Goal: Task Accomplishment & Management: Use online tool/utility

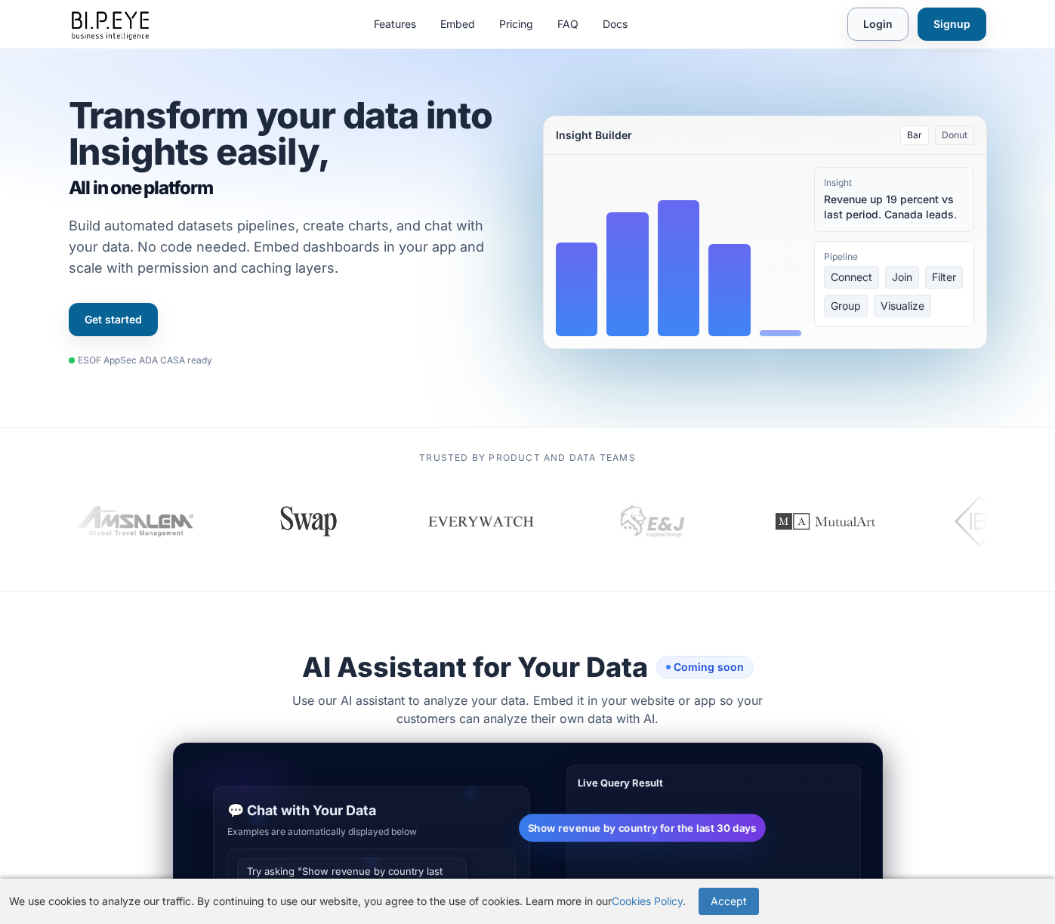
click at [877, 25] on link "Login" at bounding box center [878, 24] width 61 height 33
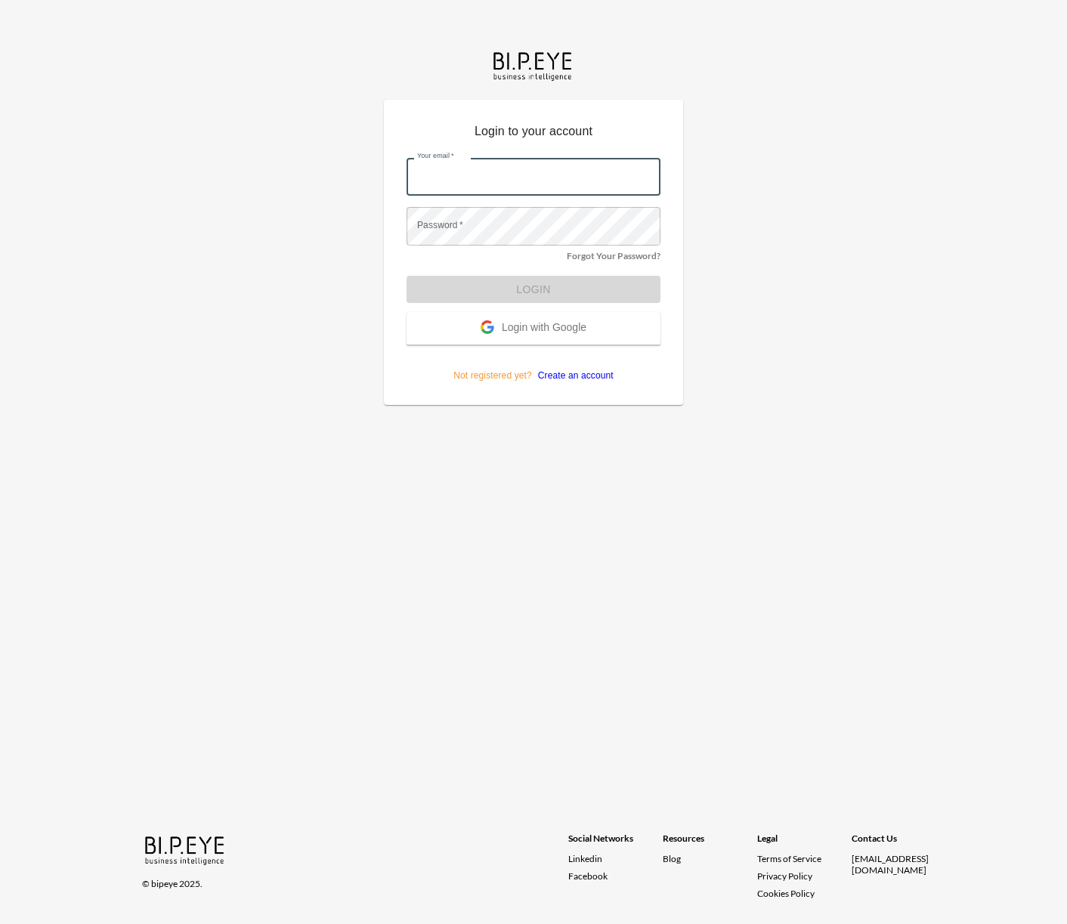
click at [482, 178] on input "Your email   *" at bounding box center [533, 177] width 254 height 38
type input "jh@eandjcap.com"
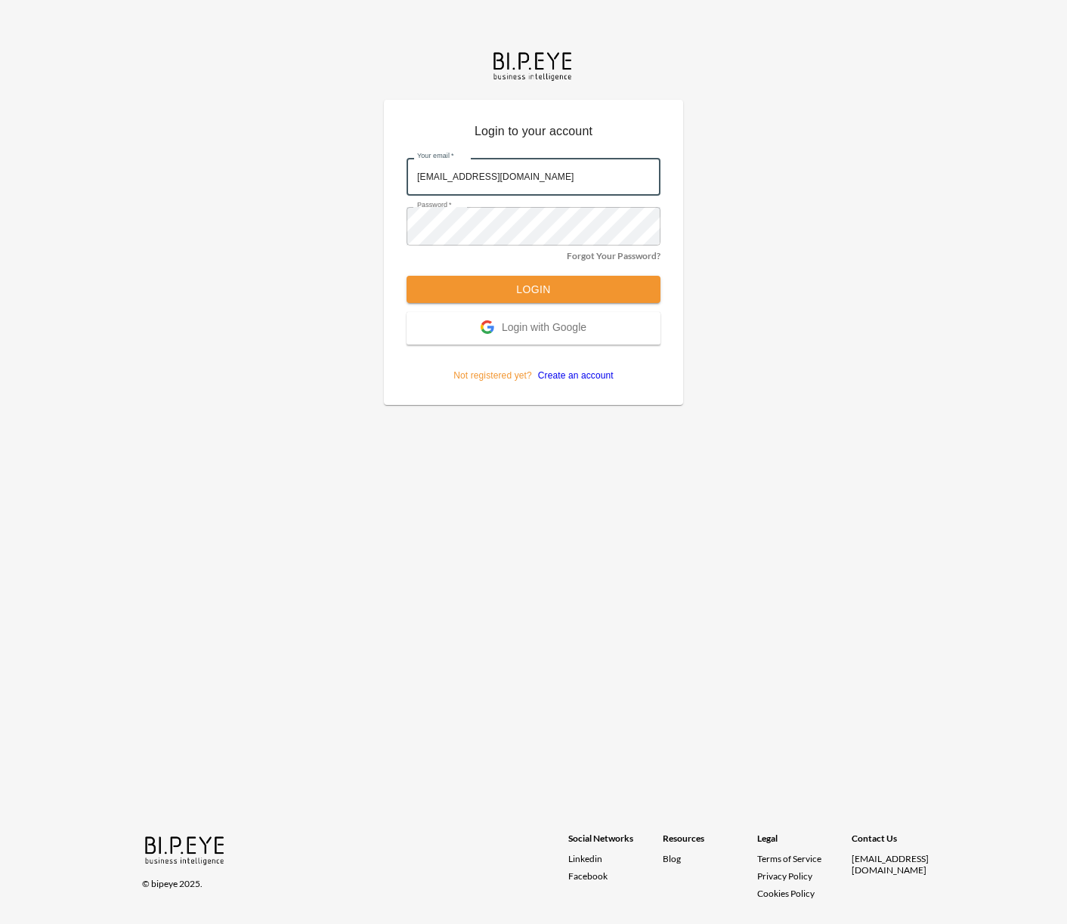
click at [406, 276] on button "Login" at bounding box center [533, 290] width 254 height 28
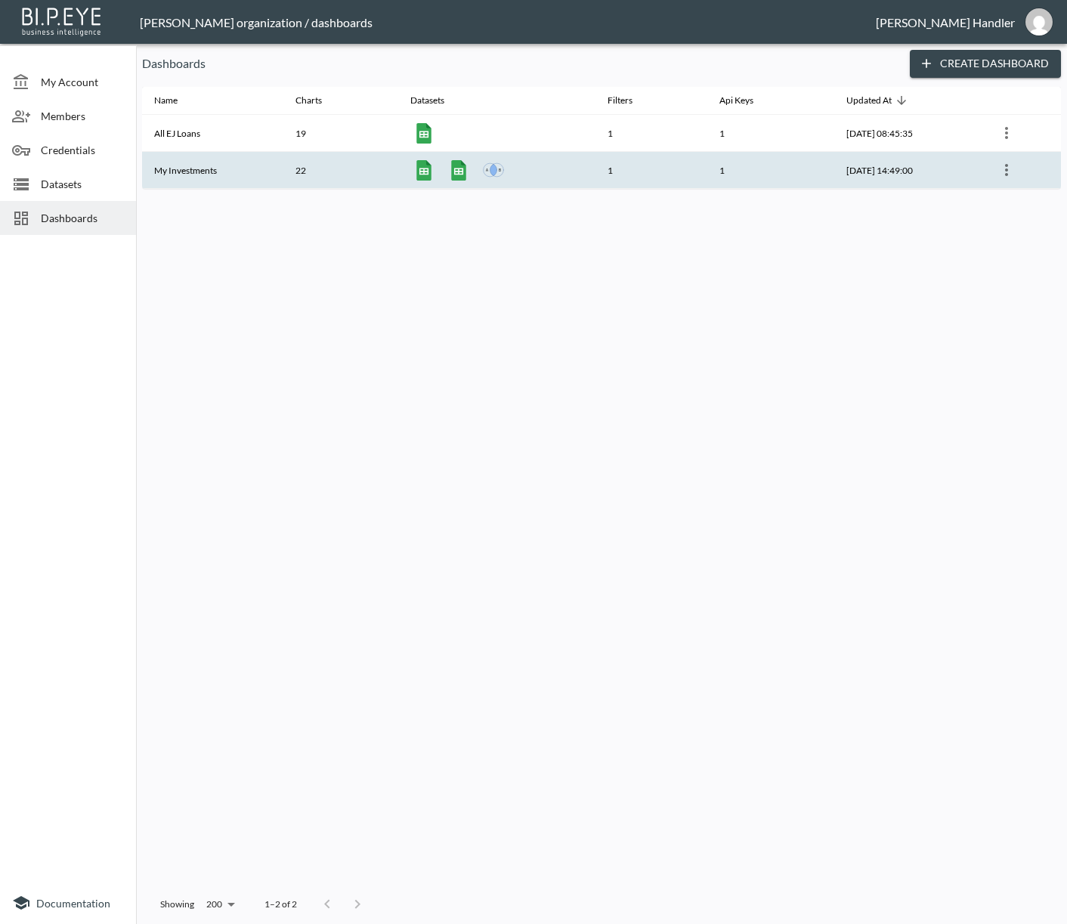
click at [1008, 166] on icon "more" at bounding box center [1006, 170] width 3 height 12
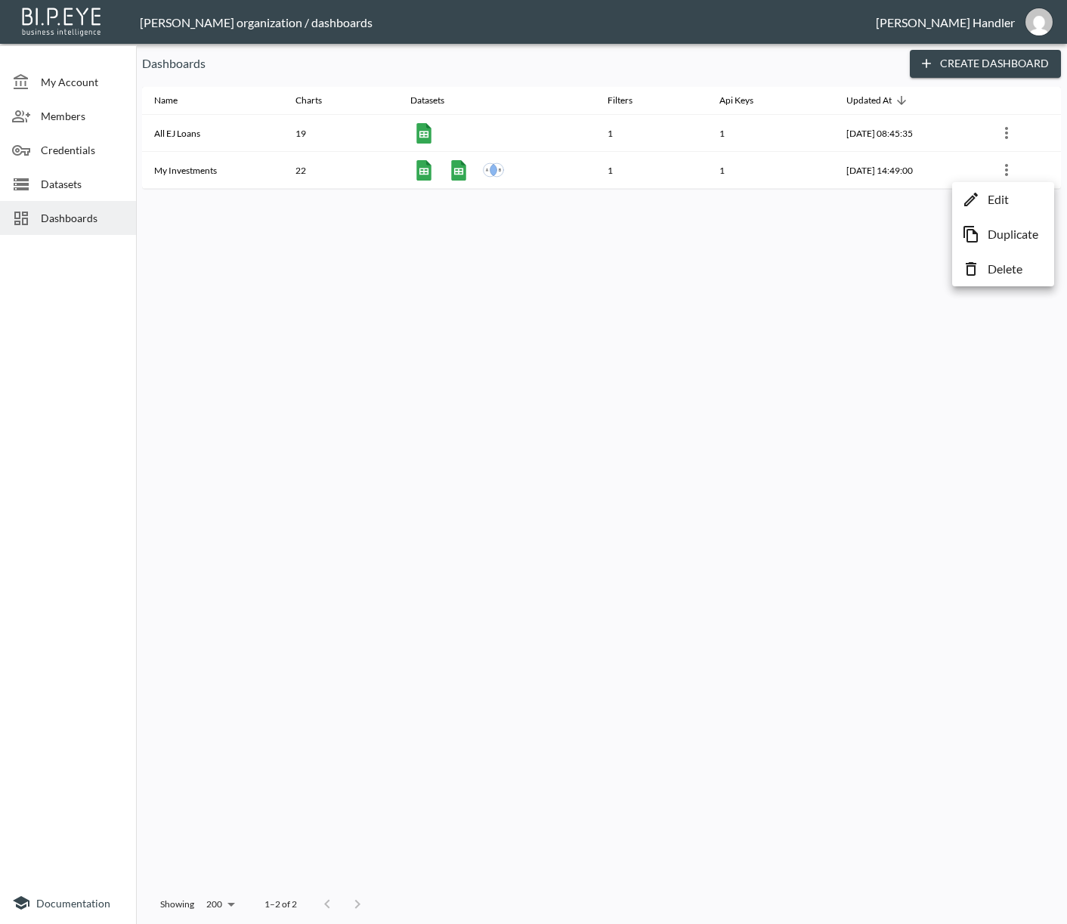
click at [777, 276] on div at bounding box center [533, 462] width 1067 height 924
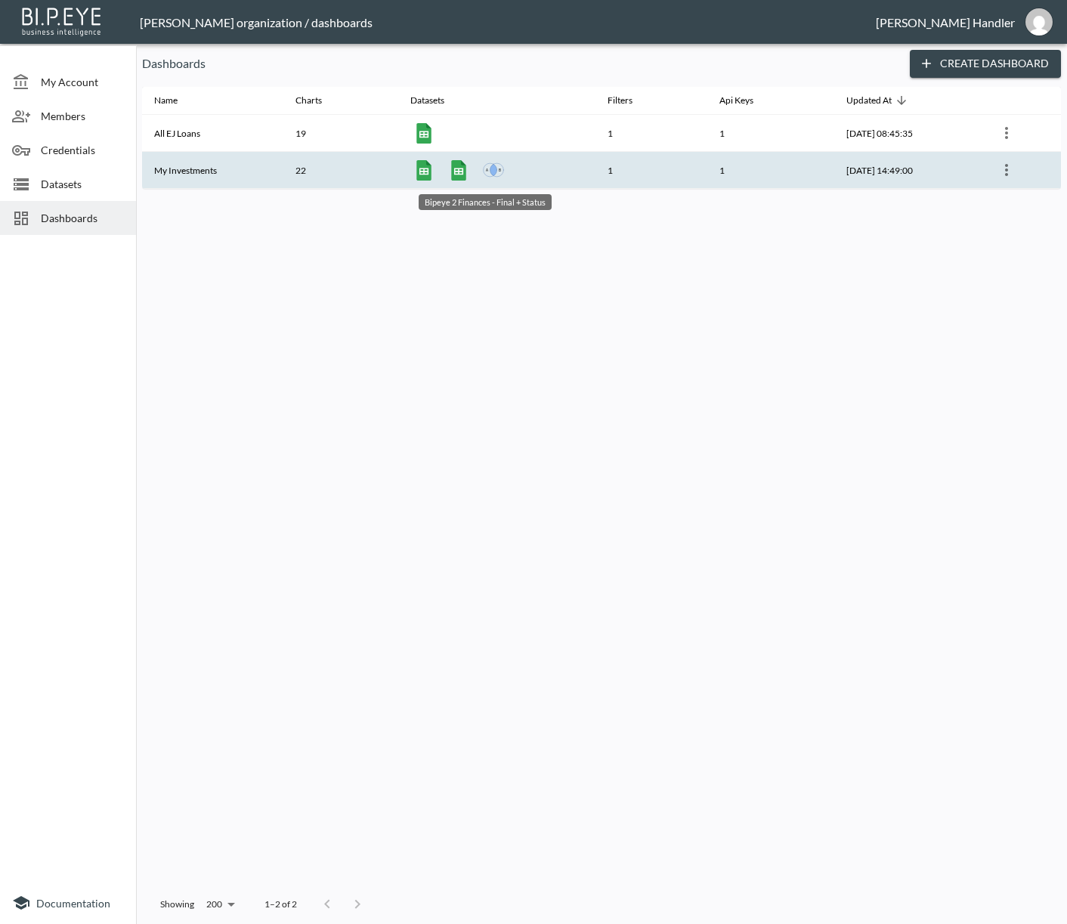
click at [483, 165] on img "Bipeye 2 Finances - Final + Status" at bounding box center [493, 169] width 21 height 21
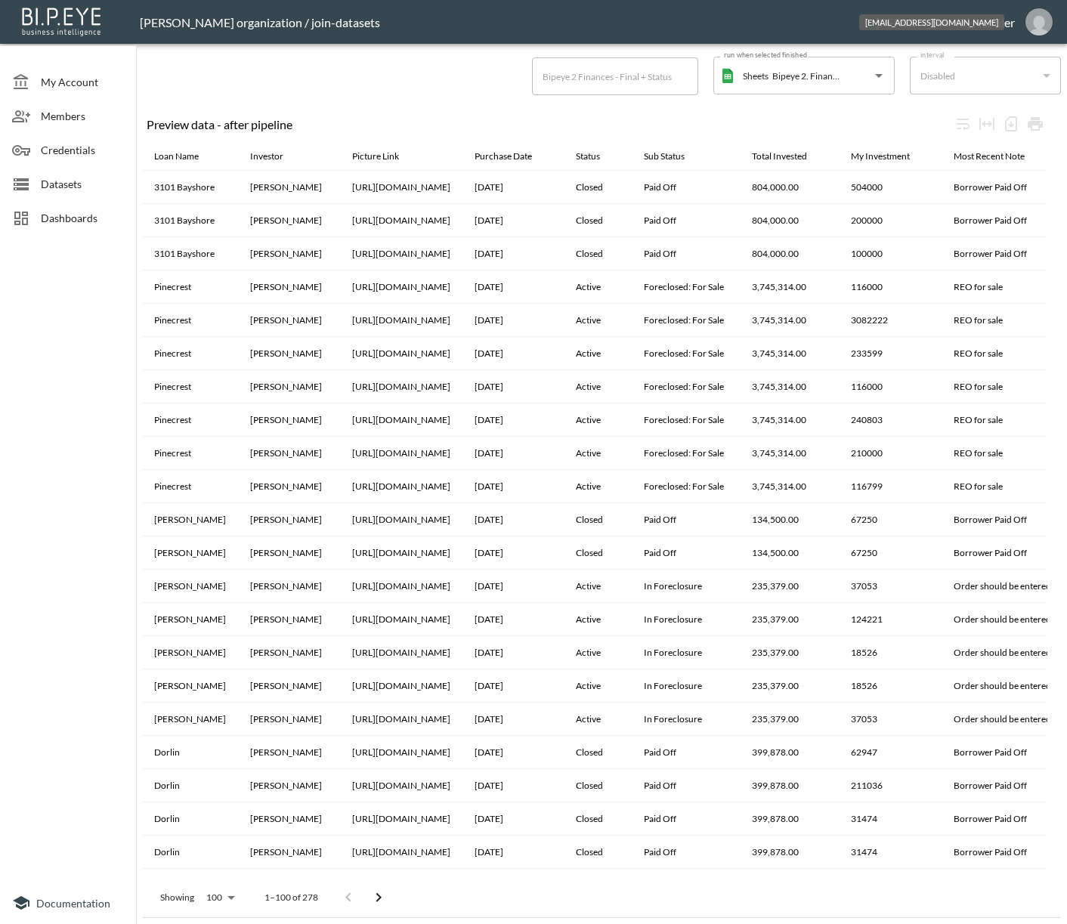
click at [1042, 27] on img "jh@eandjcap.com" at bounding box center [1038, 21] width 27 height 27
click at [826, 80] on input "Bipeye 2. Finances - Final" at bounding box center [806, 75] width 77 height 24
click at [524, 97] on div "Preview data - after pipeline Loan Name Investor Picture Link Purchase Date Sta…" at bounding box center [601, 506] width 919 height 822
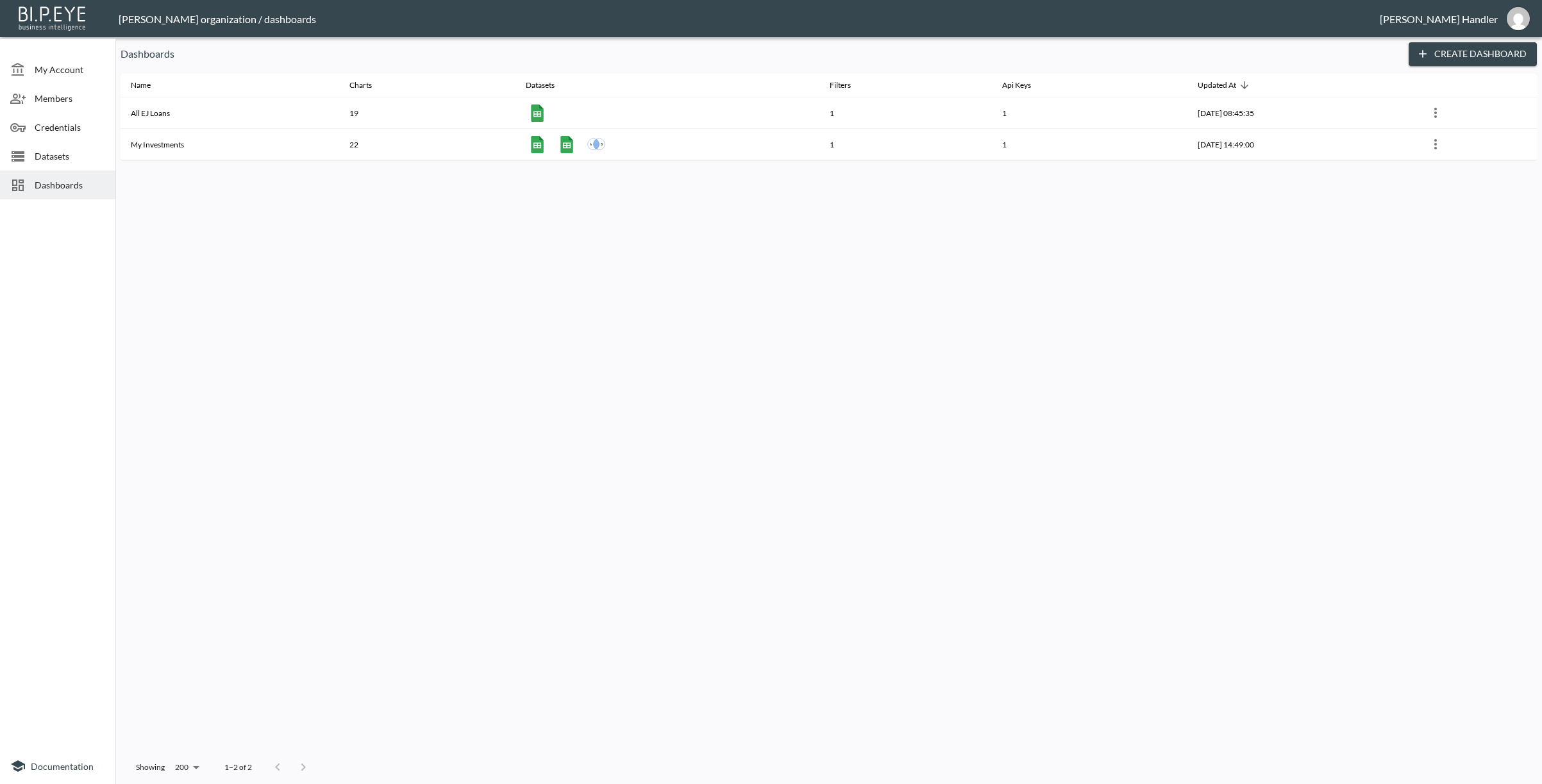
click at [68, 156] on span "Datasets" at bounding box center [70, 156] width 70 height 14
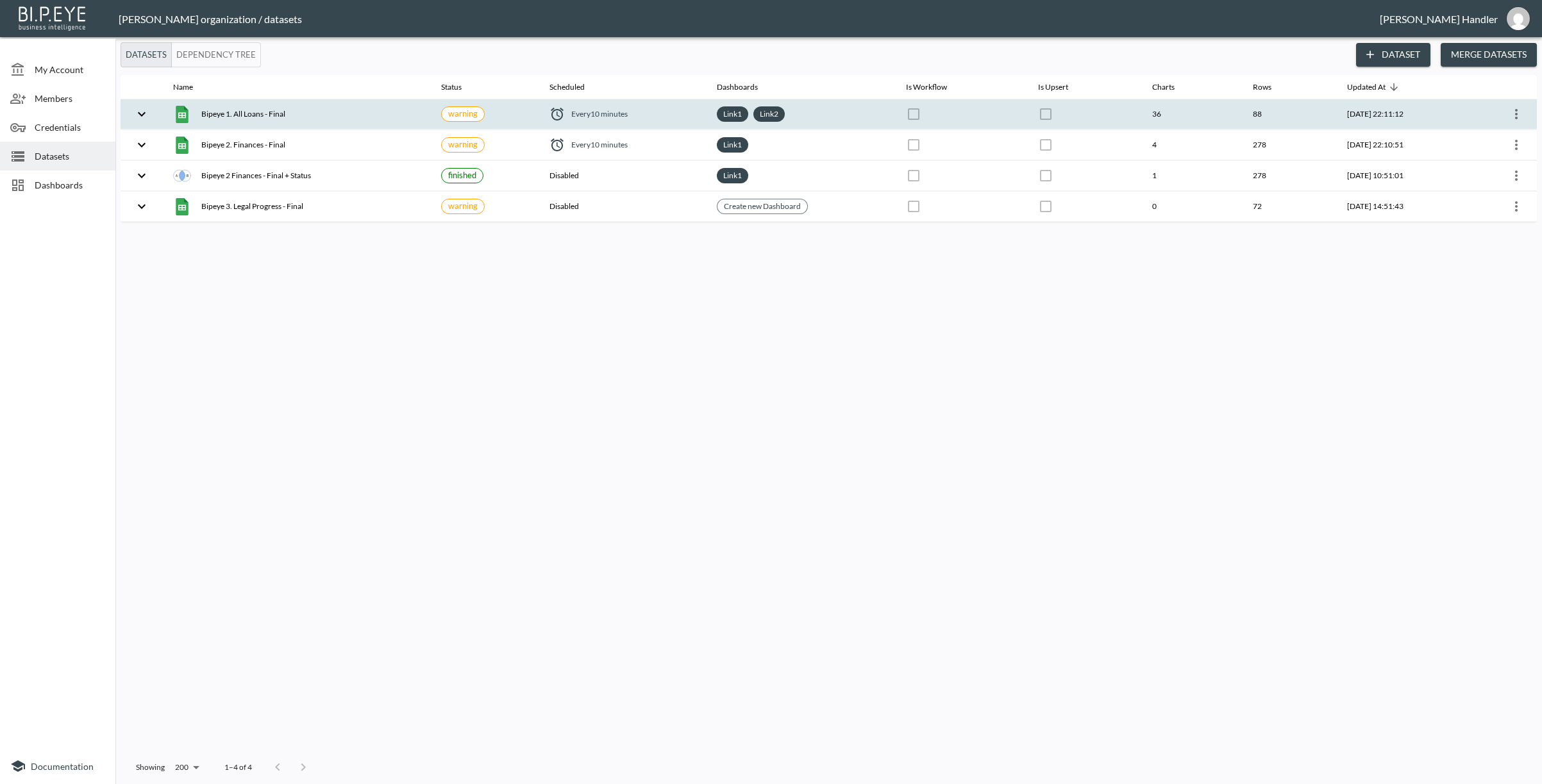
click at [905, 119] on icon "more" at bounding box center [1517, 114] width 15 height 15
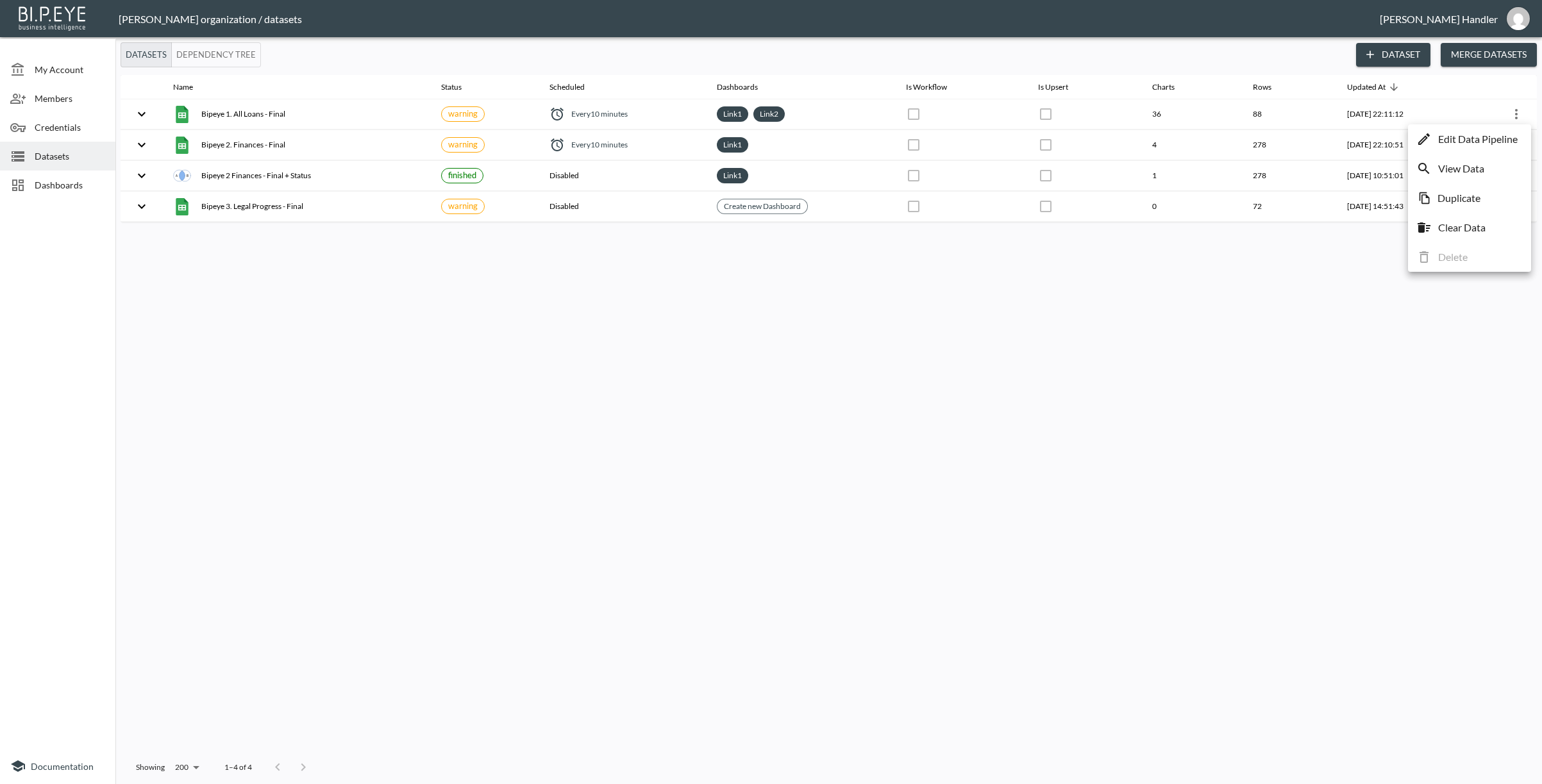
click at [905, 287] on div at bounding box center [771, 392] width 1542 height 784
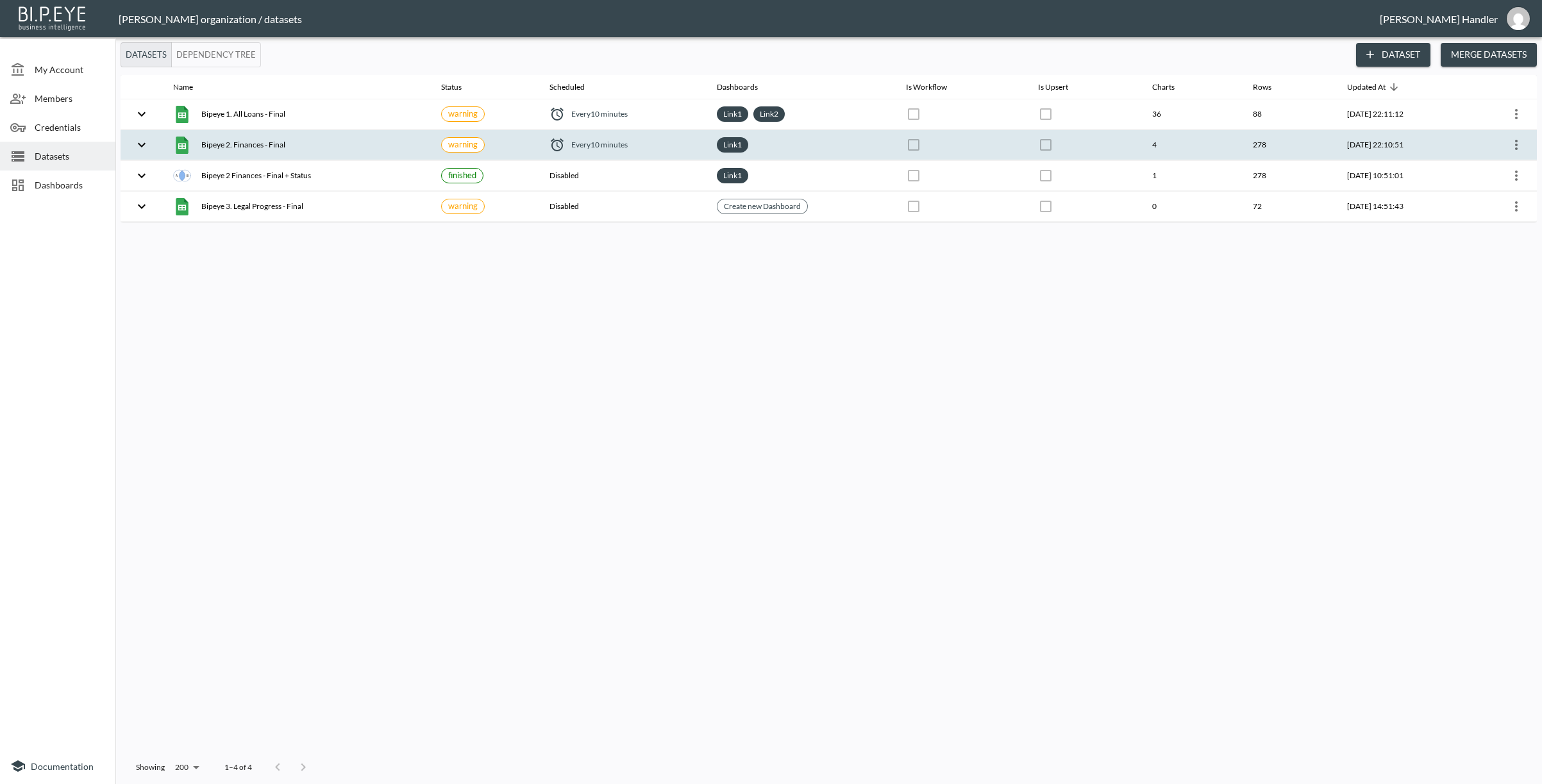
click at [321, 144] on div "Bipeye 2. Finances - Final" at bounding box center [297, 144] width 248 height 18
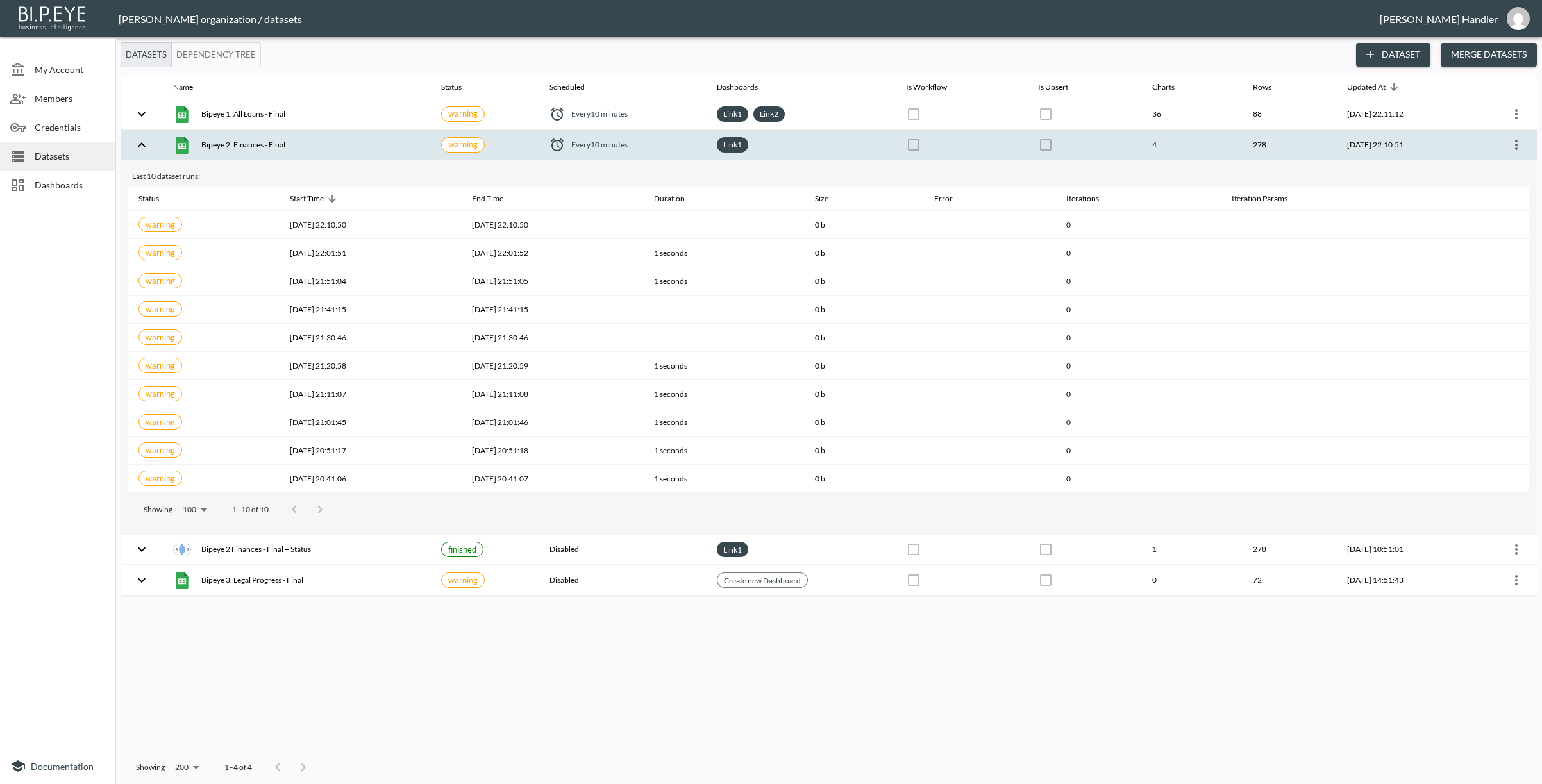
click at [137, 140] on icon "expand row" at bounding box center [142, 145] width 15 height 15
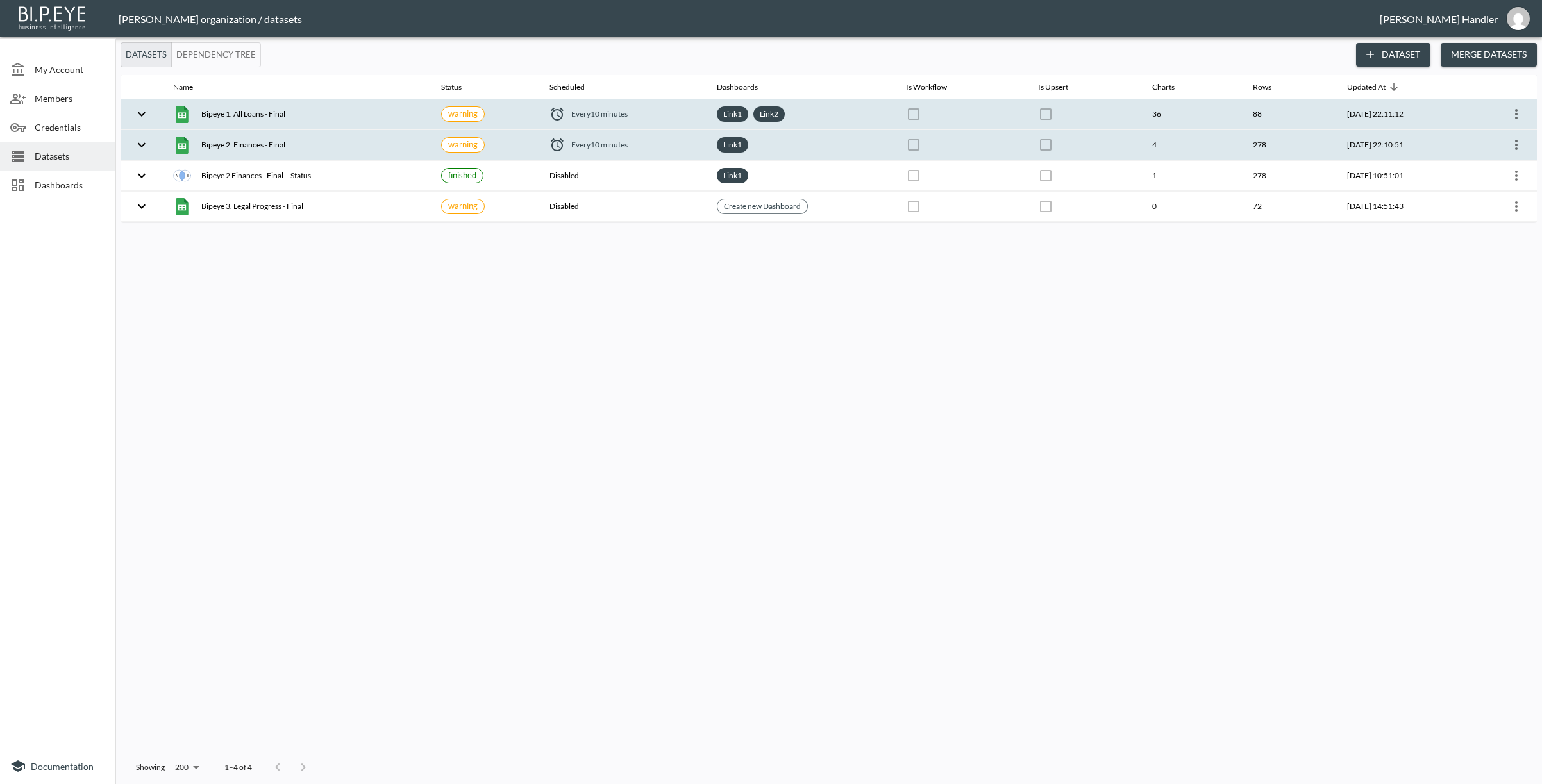
click at [905, 111] on icon "more" at bounding box center [1517, 114] width 15 height 15
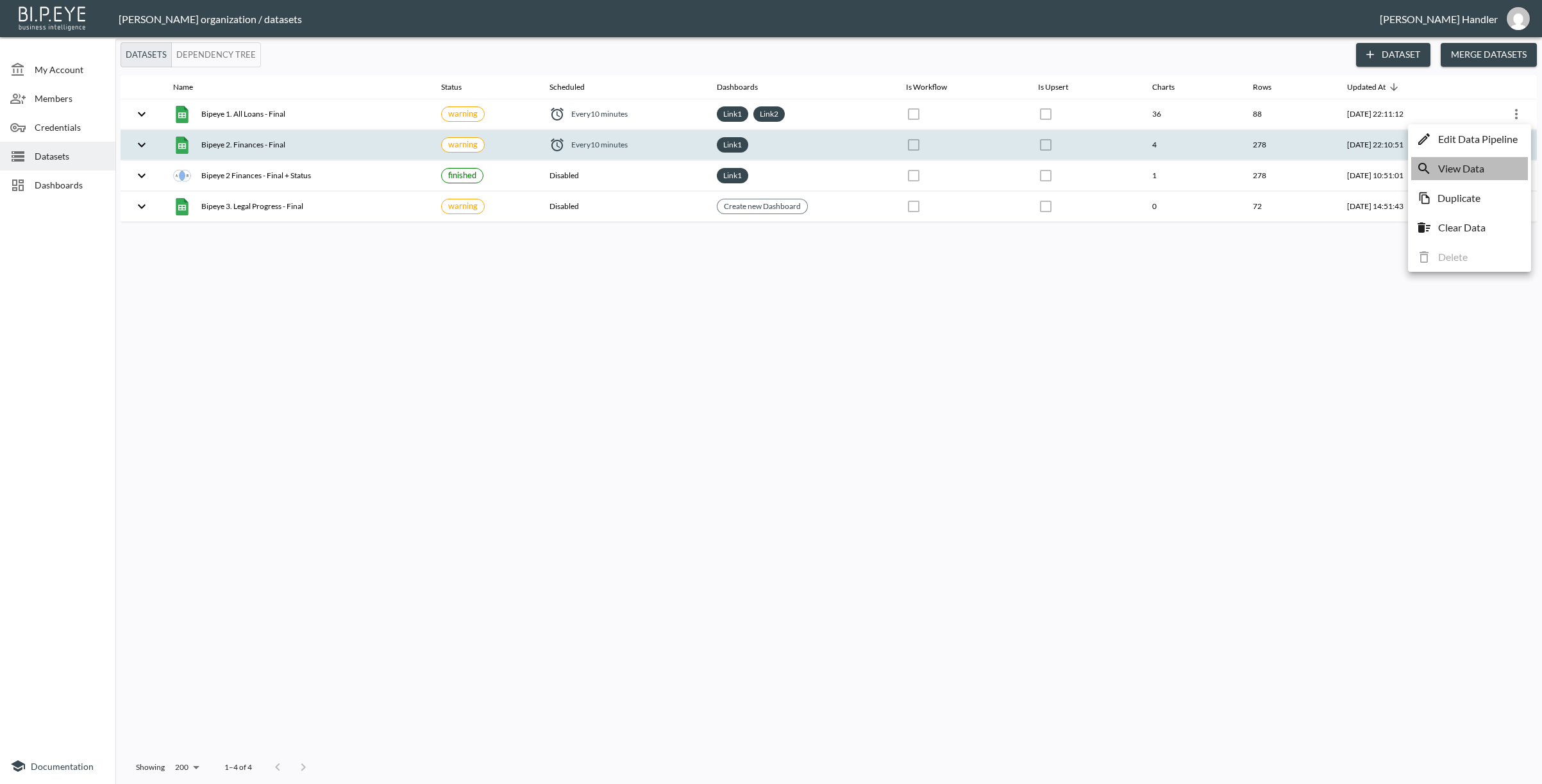
click at [905, 166] on p "View Data" at bounding box center [1461, 169] width 46 height 15
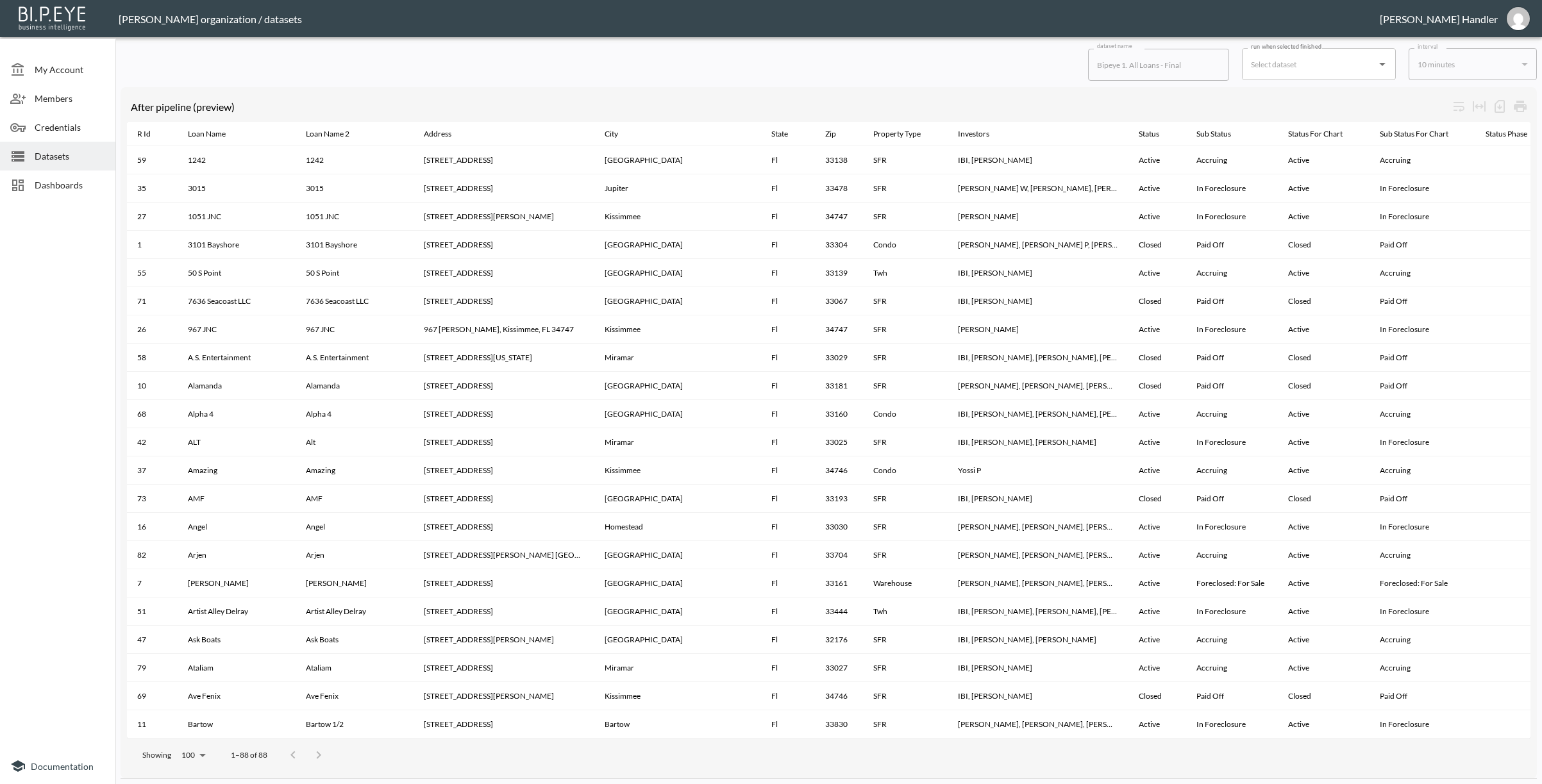
click at [905, 55] on div "10 minutes" at bounding box center [1472, 64] width 128 height 36
click at [905, 63] on div "10 minutes" at bounding box center [1466, 64] width 98 height 14
click at [57, 162] on span "Datasets" at bounding box center [70, 156] width 70 height 14
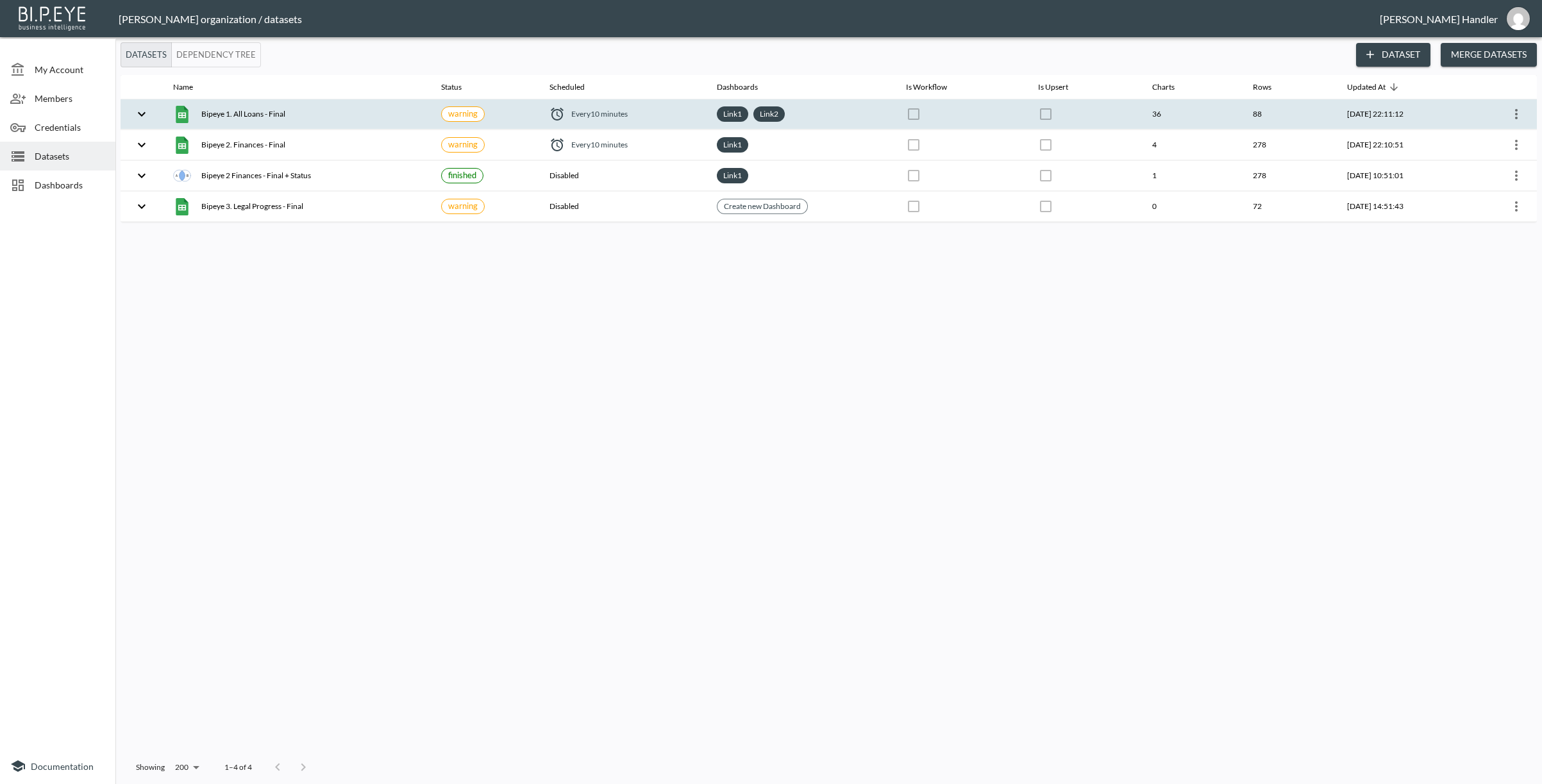
click at [571, 111] on span "Every 10 minutes" at bounding box center [599, 114] width 56 height 11
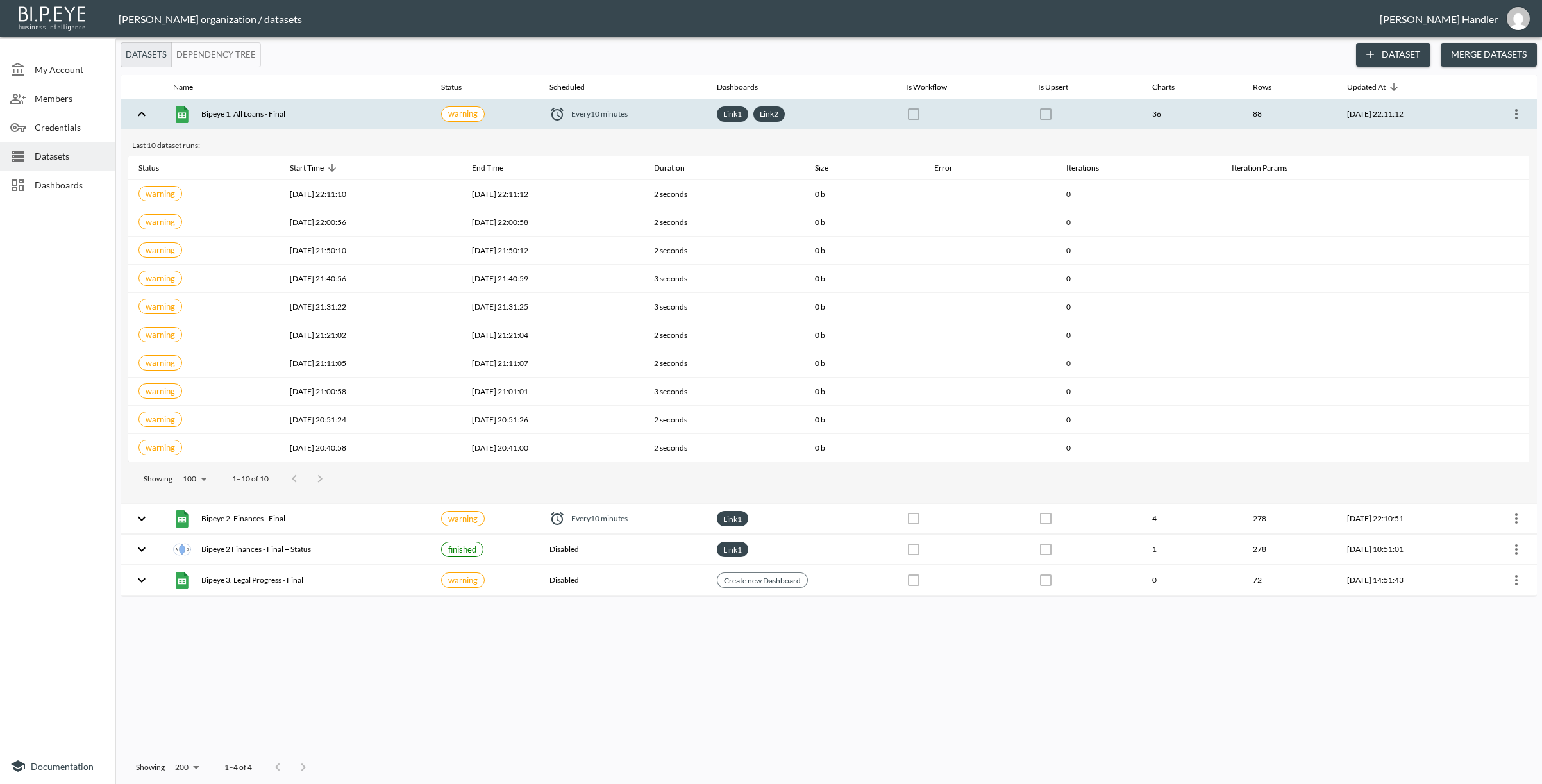
click at [571, 111] on span "Every 10 minutes" at bounding box center [599, 114] width 56 height 11
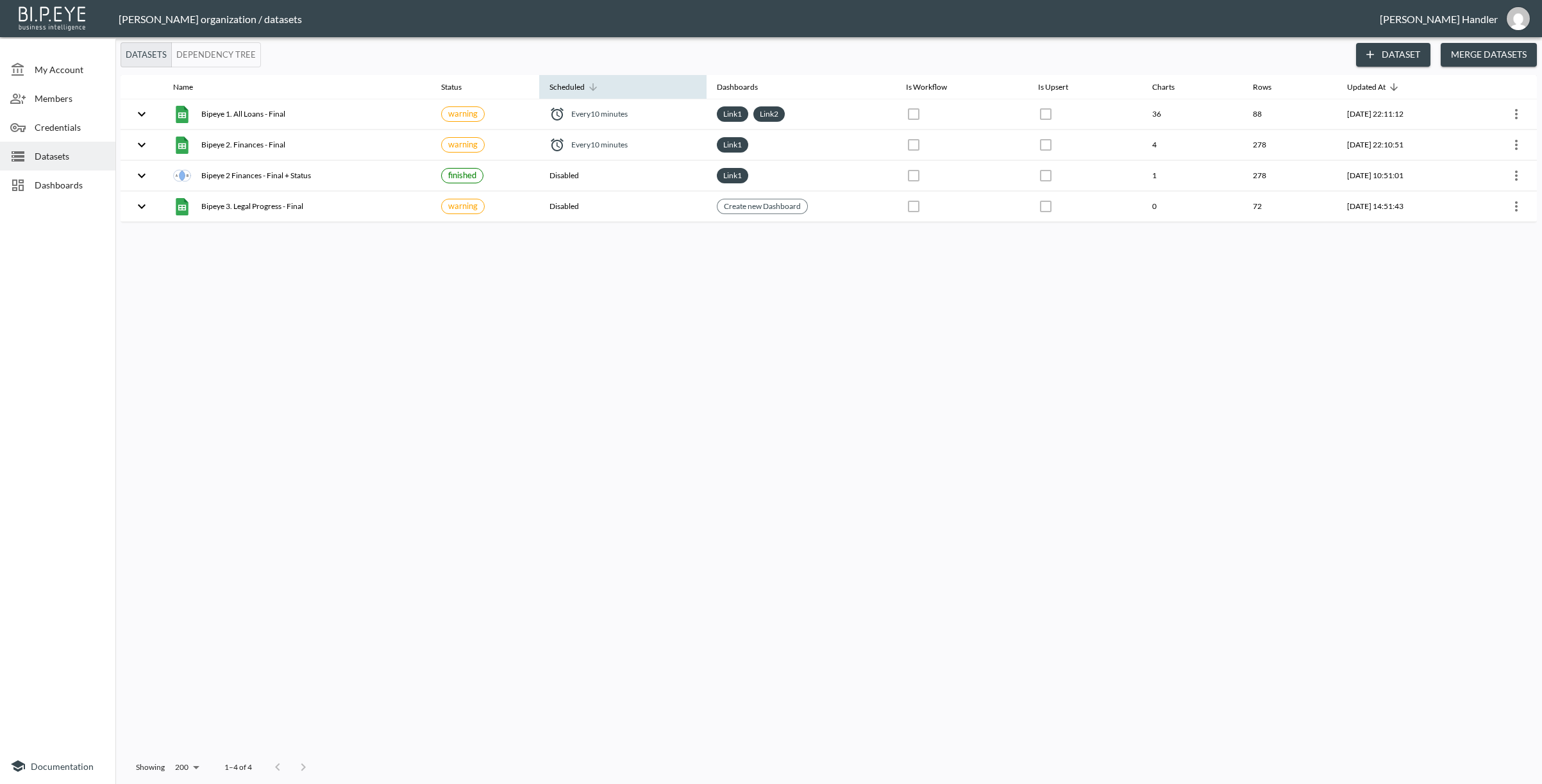
click at [560, 85] on div "Scheduled" at bounding box center [567, 87] width 36 height 15
click at [575, 85] on div "Scheduled" at bounding box center [567, 87] width 36 height 15
click at [571, 81] on div "Scheduled" at bounding box center [567, 87] width 36 height 15
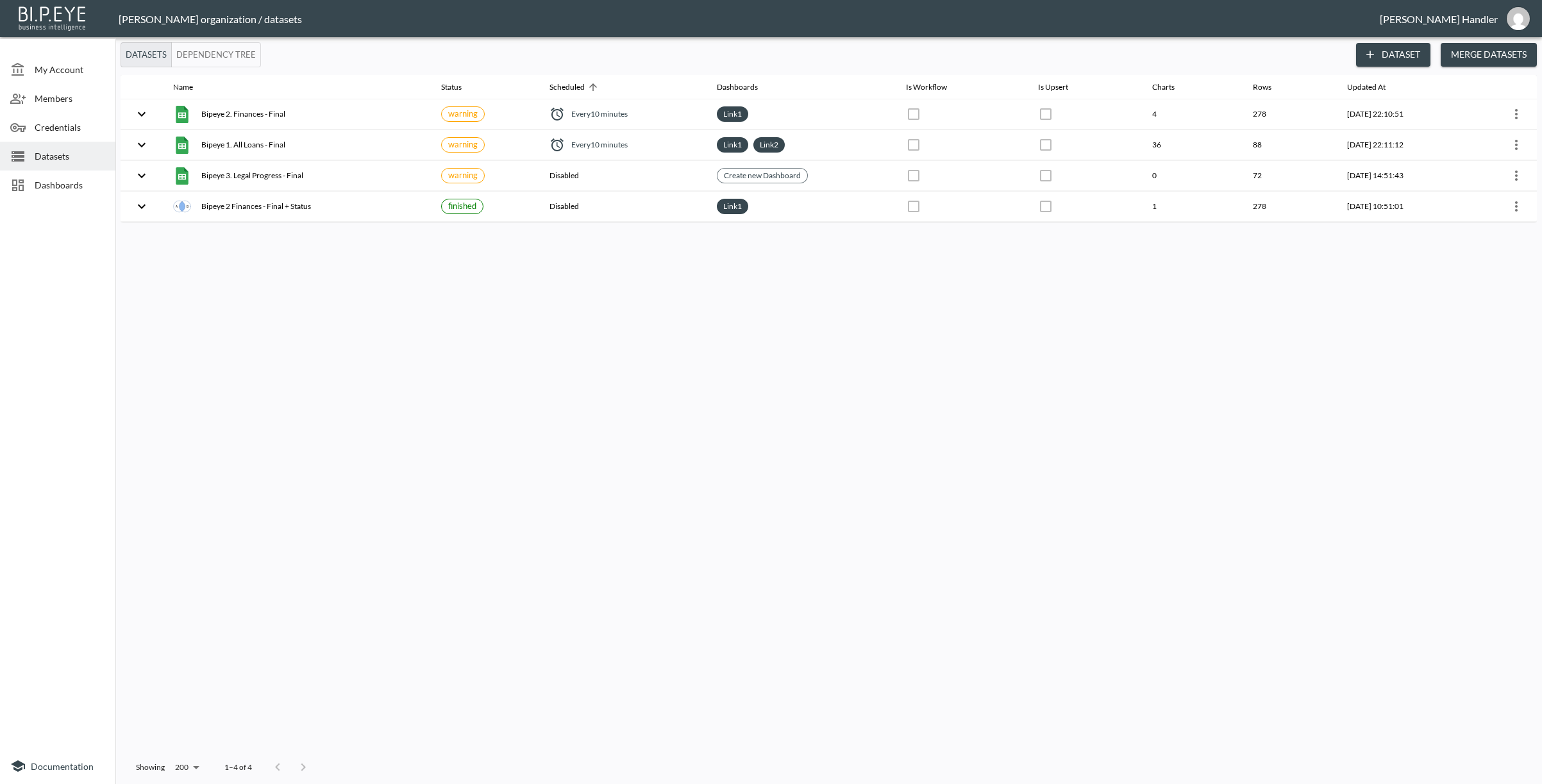
click at [491, 324] on div "Name Status Scheduled Dashboards Is Workflow Is Upsert Charts Rows Updated At B…" at bounding box center [828, 412] width 1416 height 675
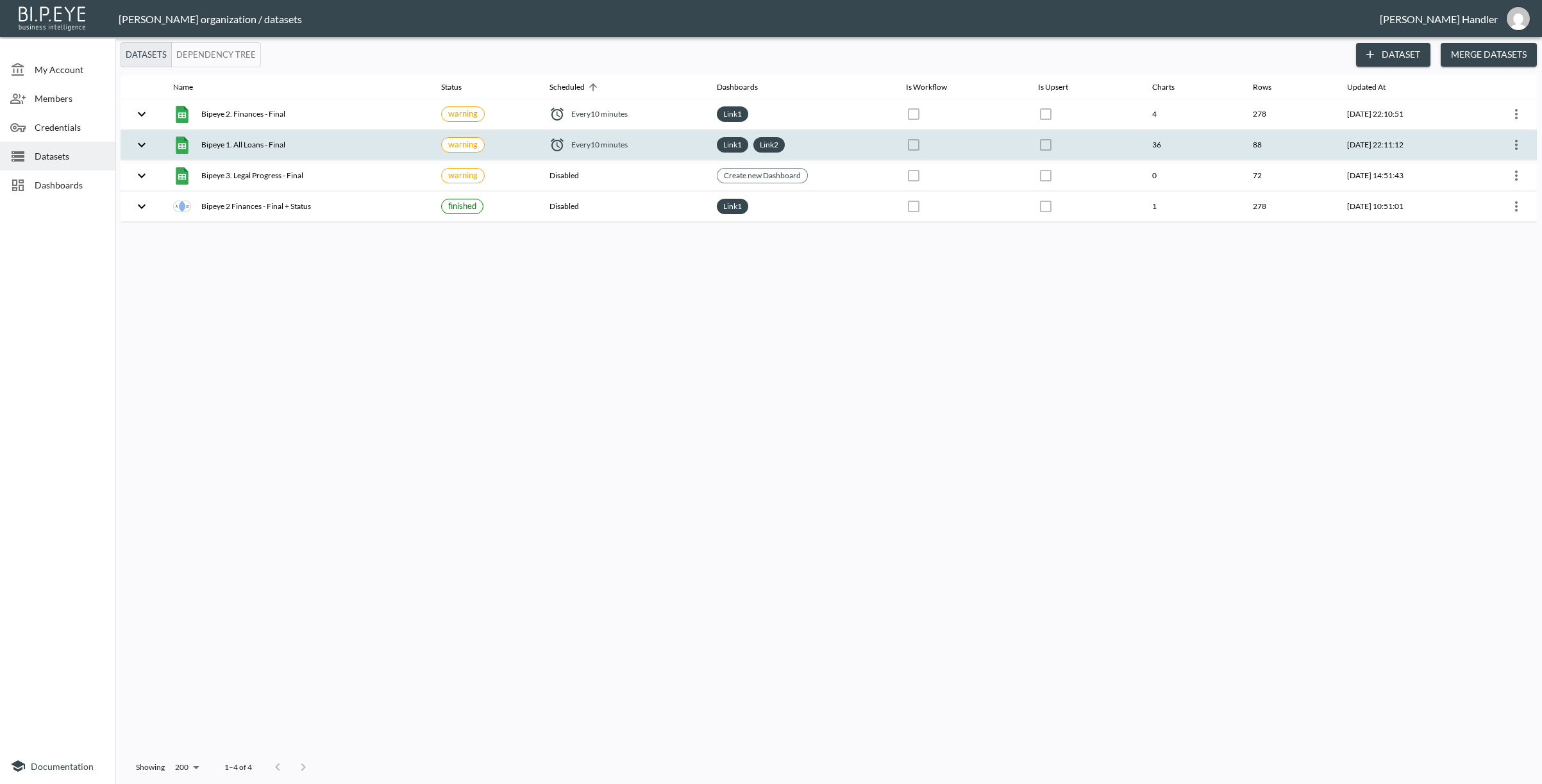
click at [905, 143] on icon "more" at bounding box center [1517, 145] width 15 height 15
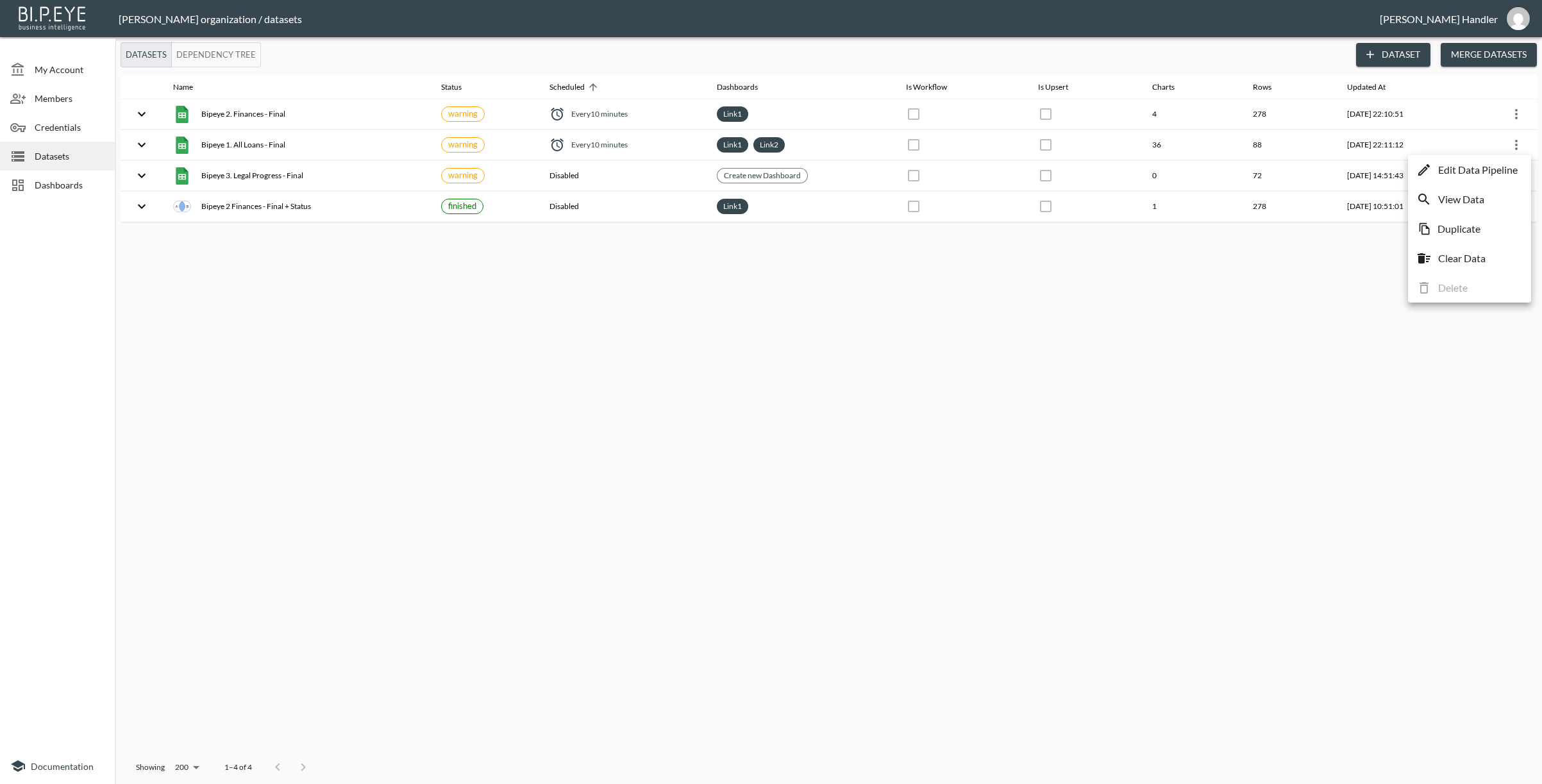
click at [905, 166] on p "Edit Data Pipeline" at bounding box center [1478, 170] width 80 height 15
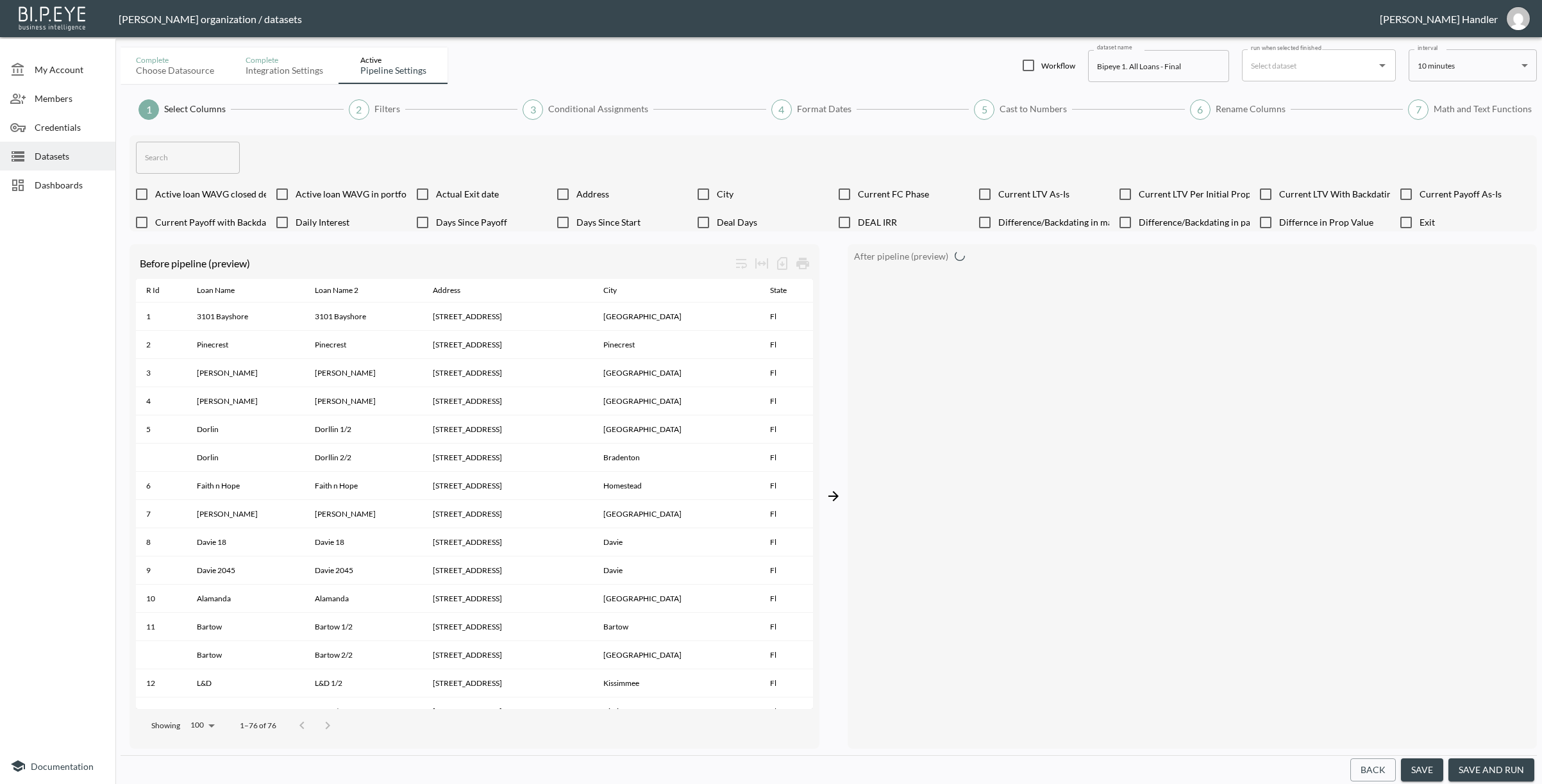
click at [905, 70] on body "BI.P.EYE, Interactive Analytics Dashboards - app [PERSON_NAME] organization / d…" at bounding box center [771, 392] width 1542 height 784
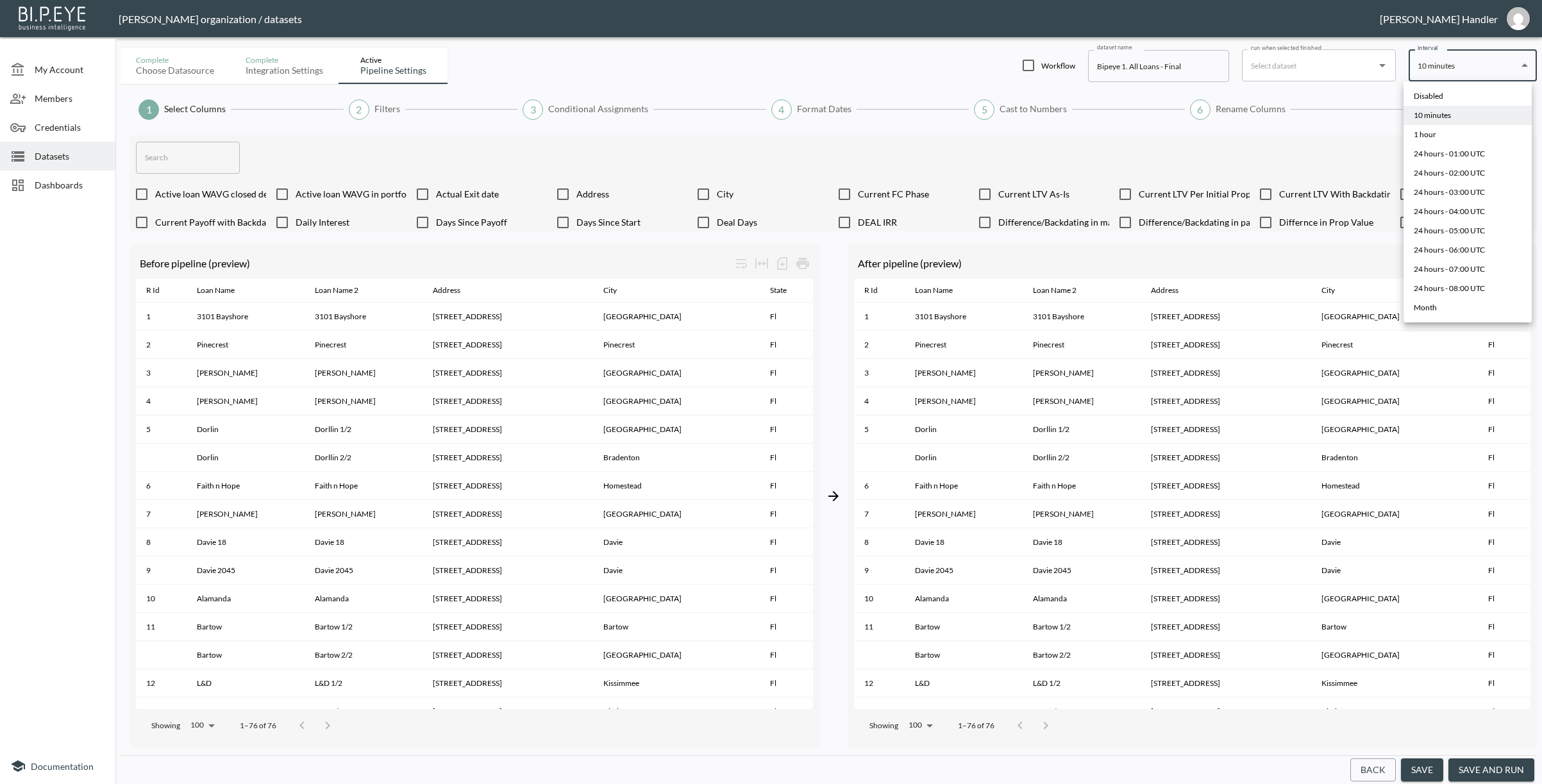
click at [905, 125] on div at bounding box center [771, 392] width 1542 height 784
click at [905, 764] on button "save and run" at bounding box center [1491, 770] width 86 height 24
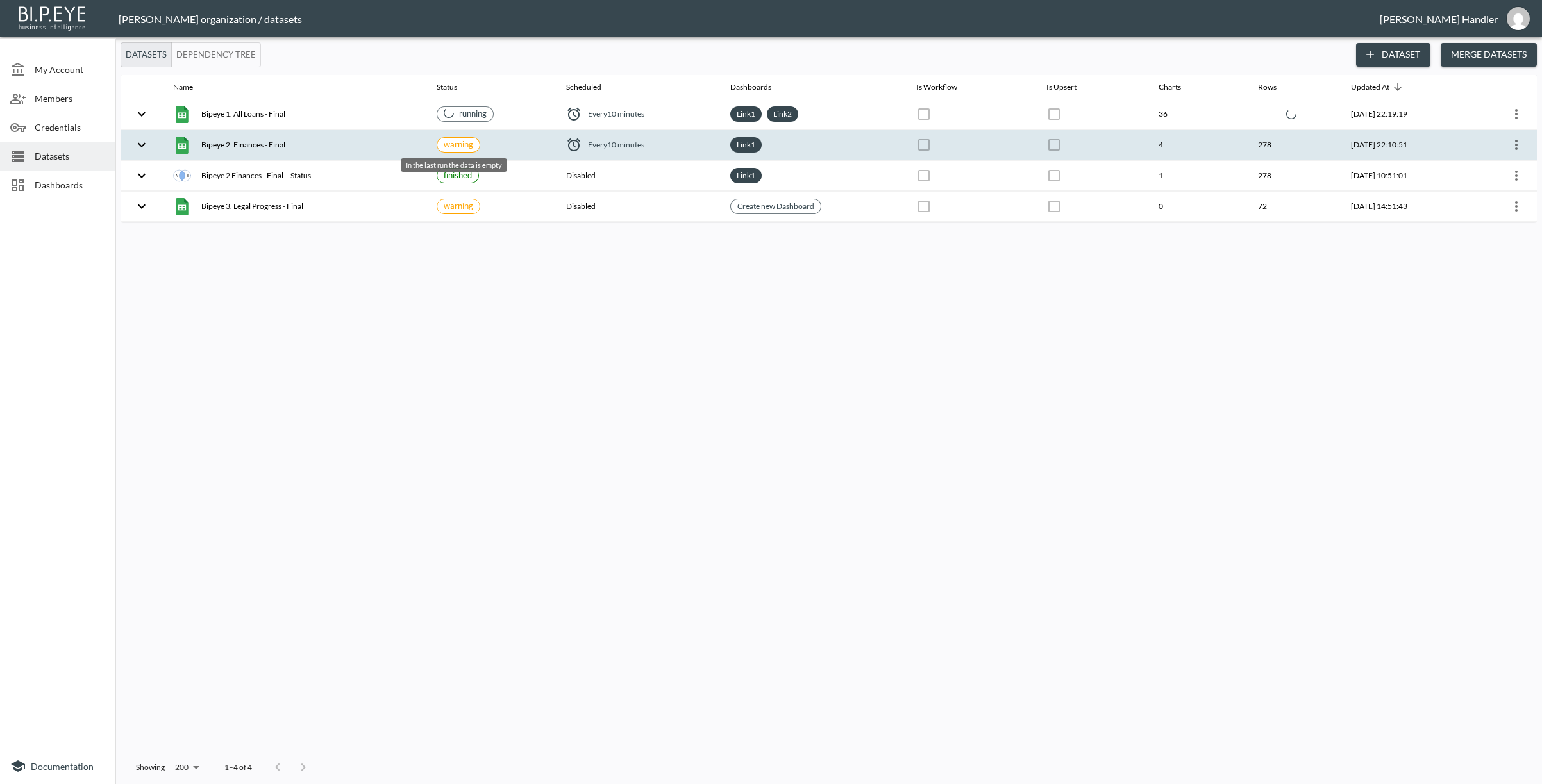
click at [456, 147] on span "warning" at bounding box center [458, 144] width 30 height 10
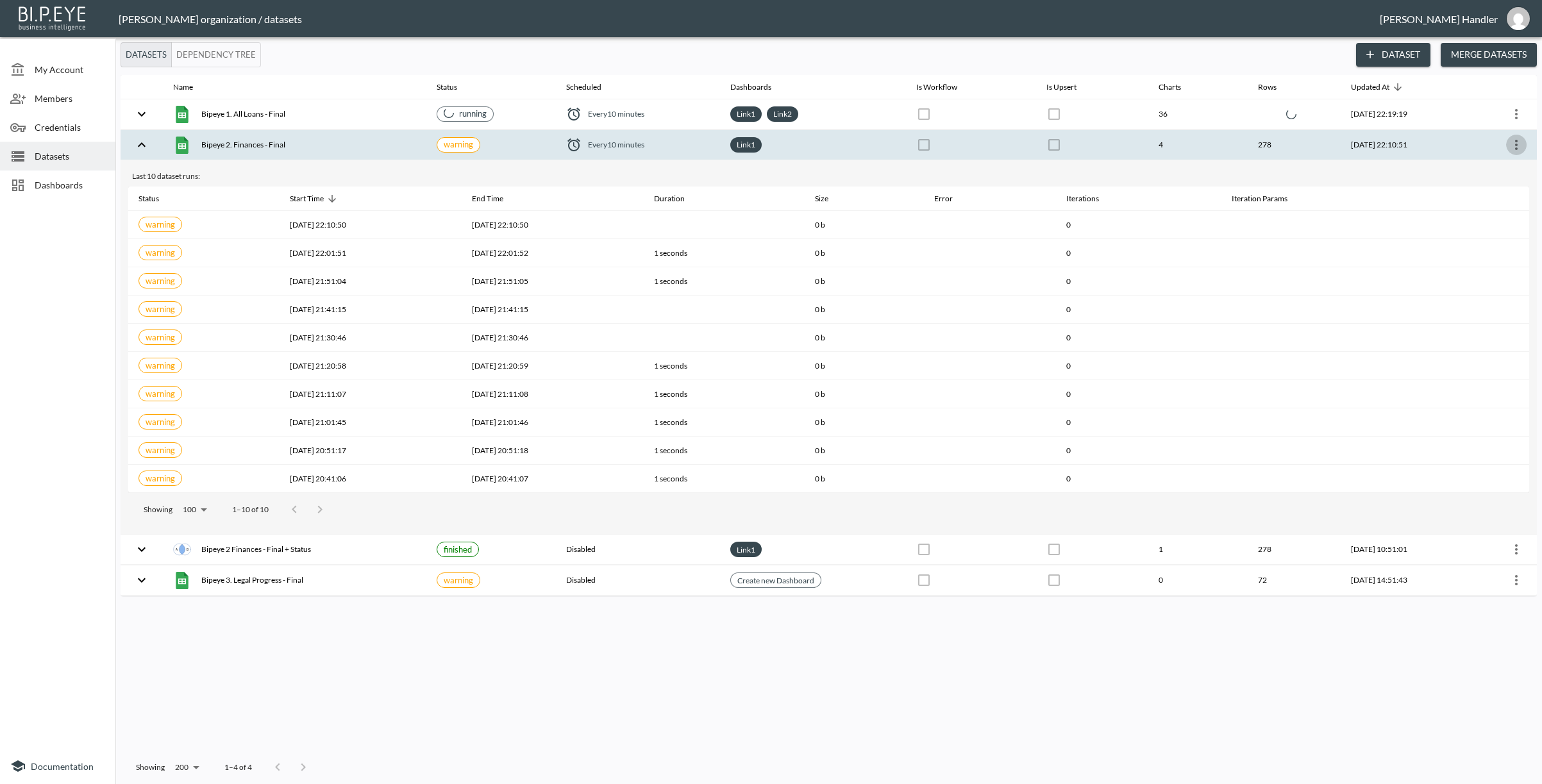
click at [905, 147] on icon "more" at bounding box center [1517, 145] width 15 height 15
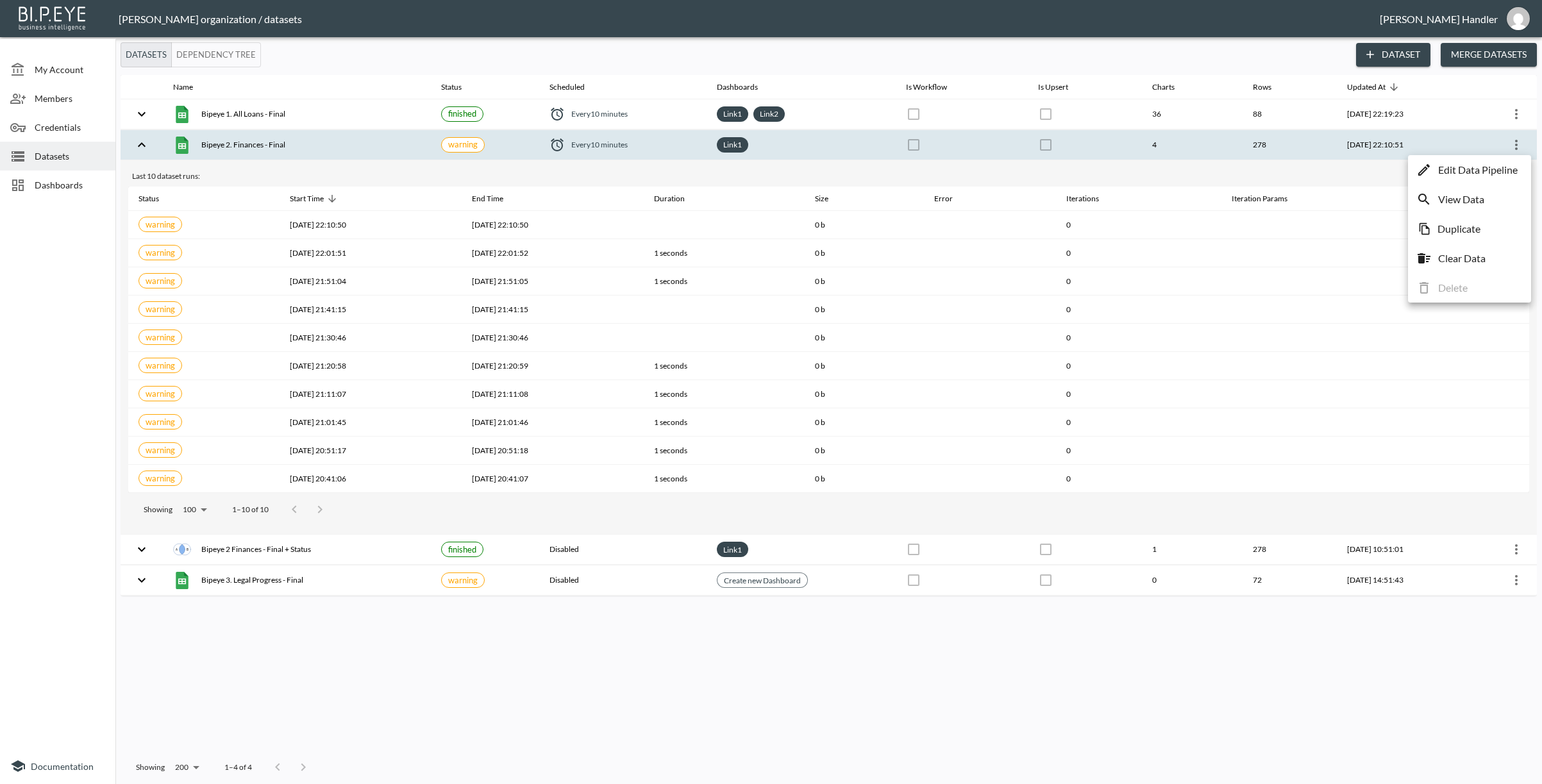
click at [905, 167] on p "Edit Data Pipeline" at bounding box center [1478, 170] width 80 height 15
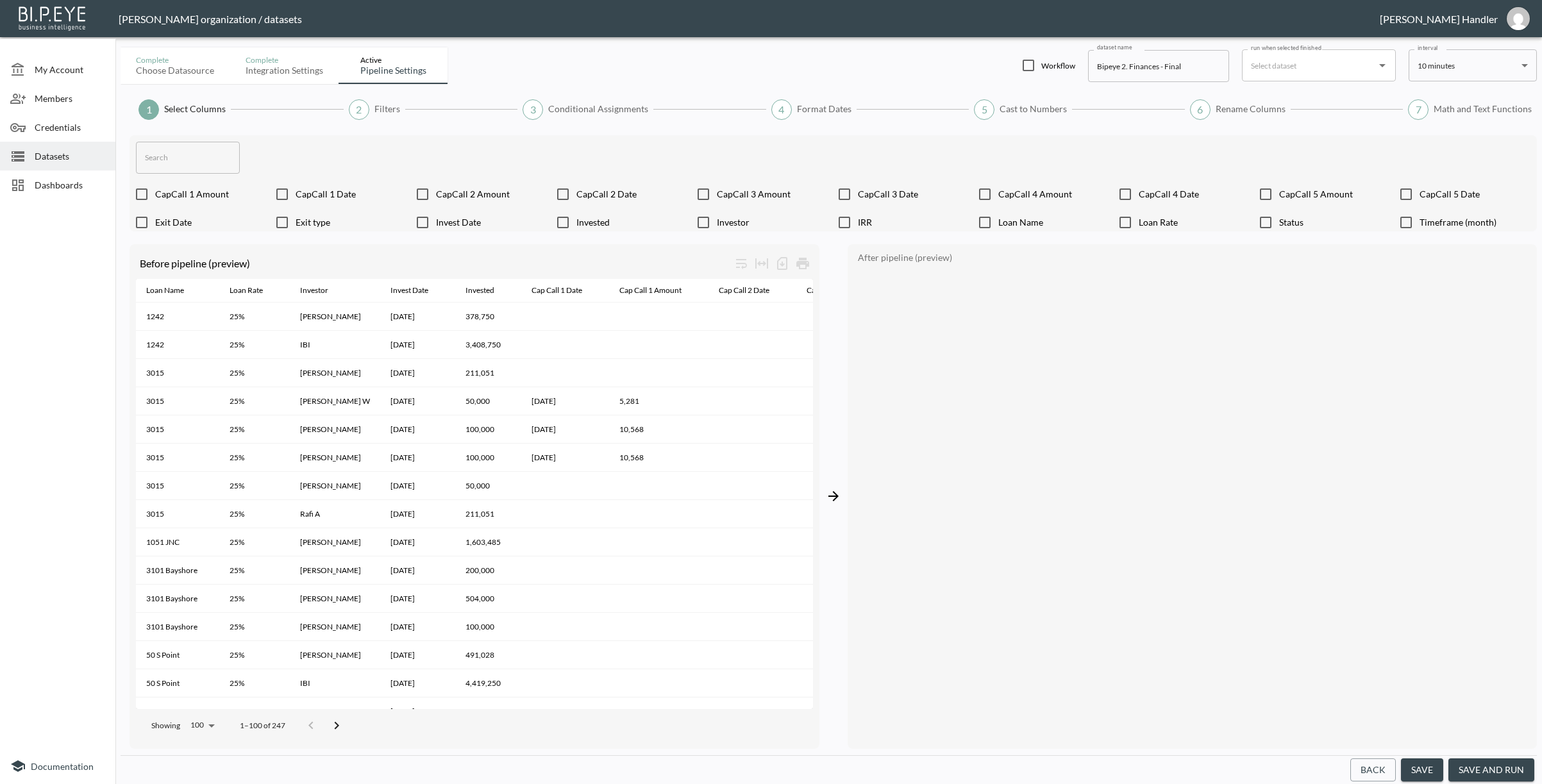
click at [905, 774] on button "save and run" at bounding box center [1491, 770] width 86 height 24
